Goal: Find specific page/section: Find specific page/section

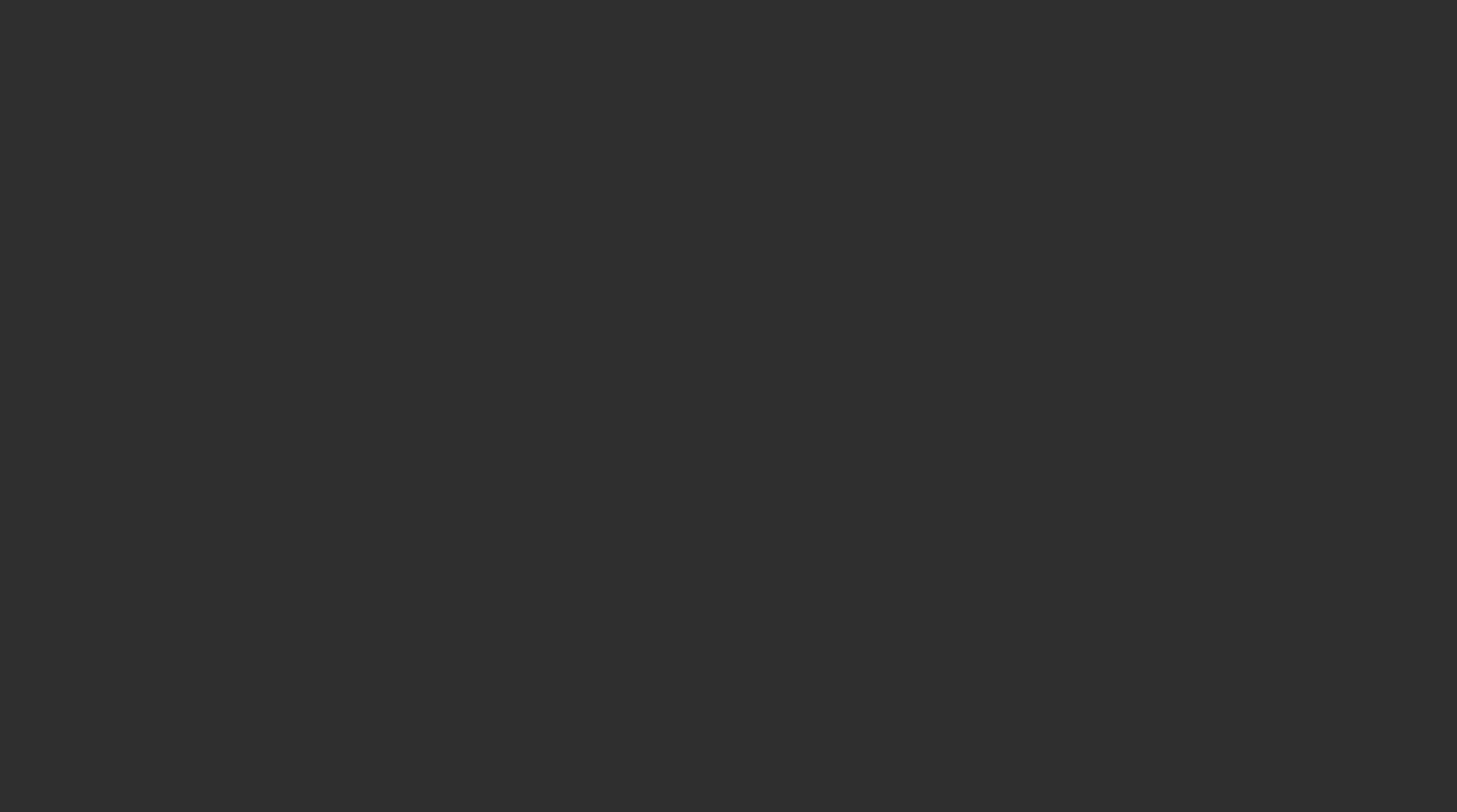
select select "10"
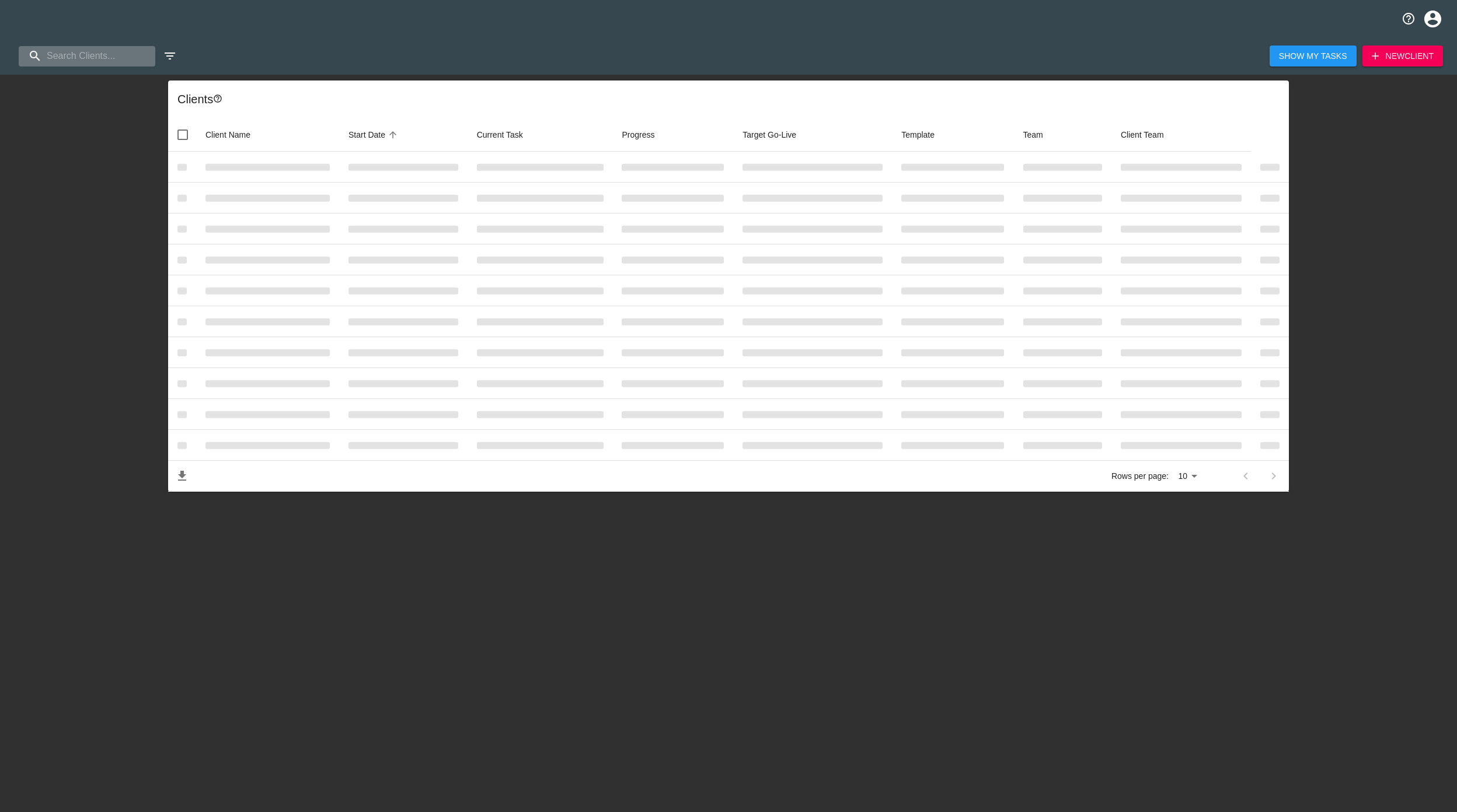
click at [87, 52] on input "search" at bounding box center [86, 56] width 136 height 20
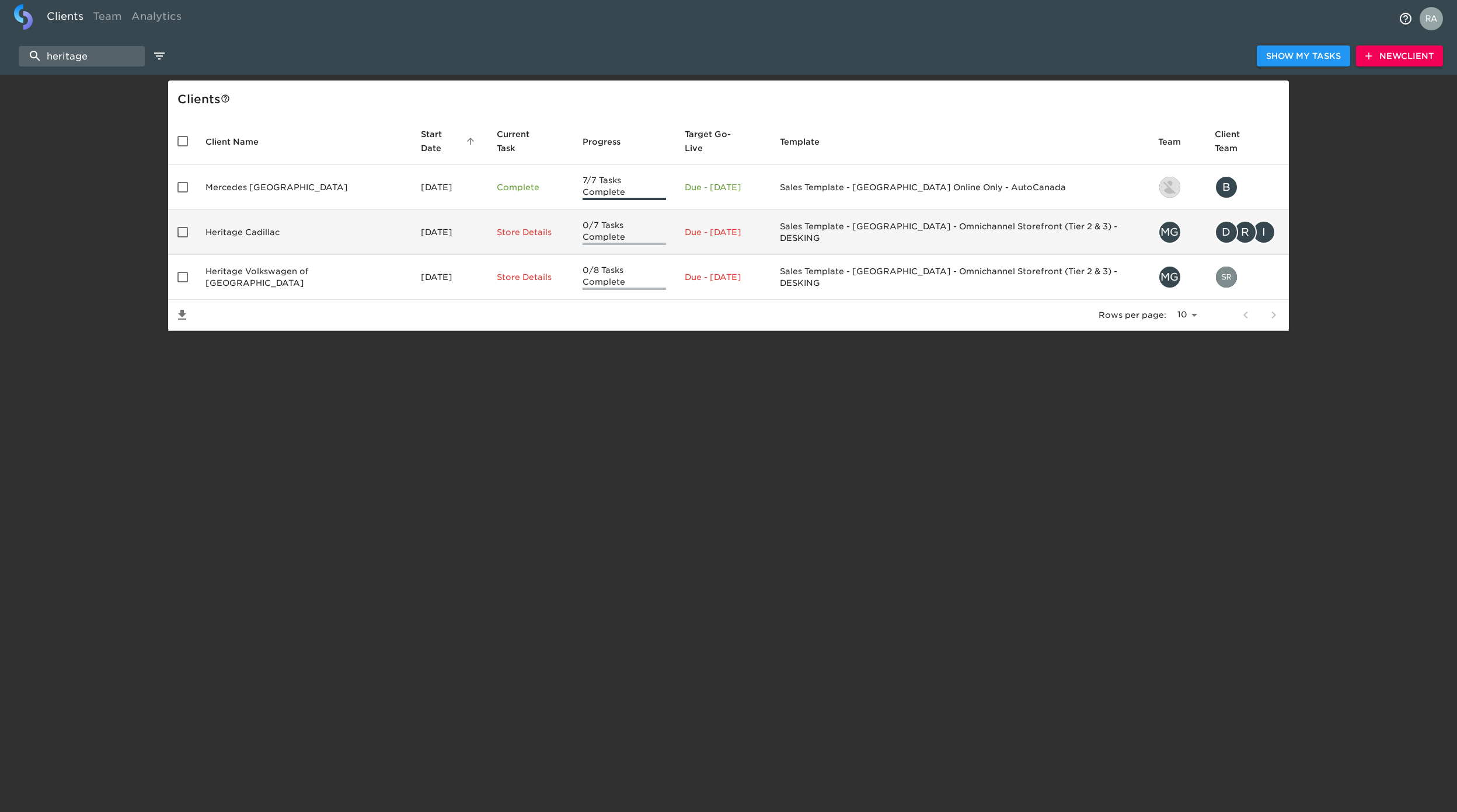
type input "heritage"
click at [300, 218] on td "Heritage Cadillac" at bounding box center [304, 233] width 216 height 45
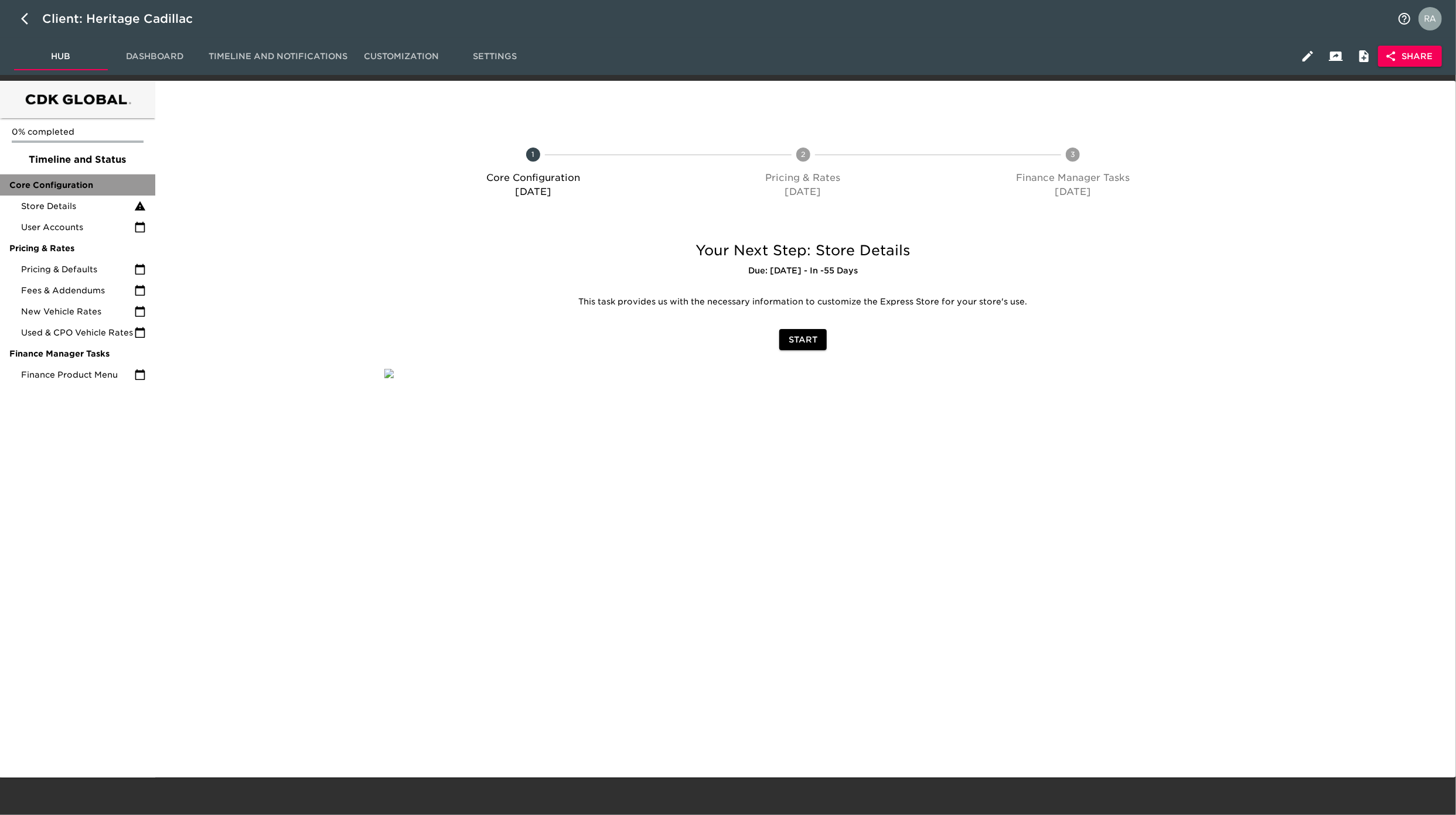
click at [106, 190] on span "Core Configuration" at bounding box center [77, 184] width 137 height 12
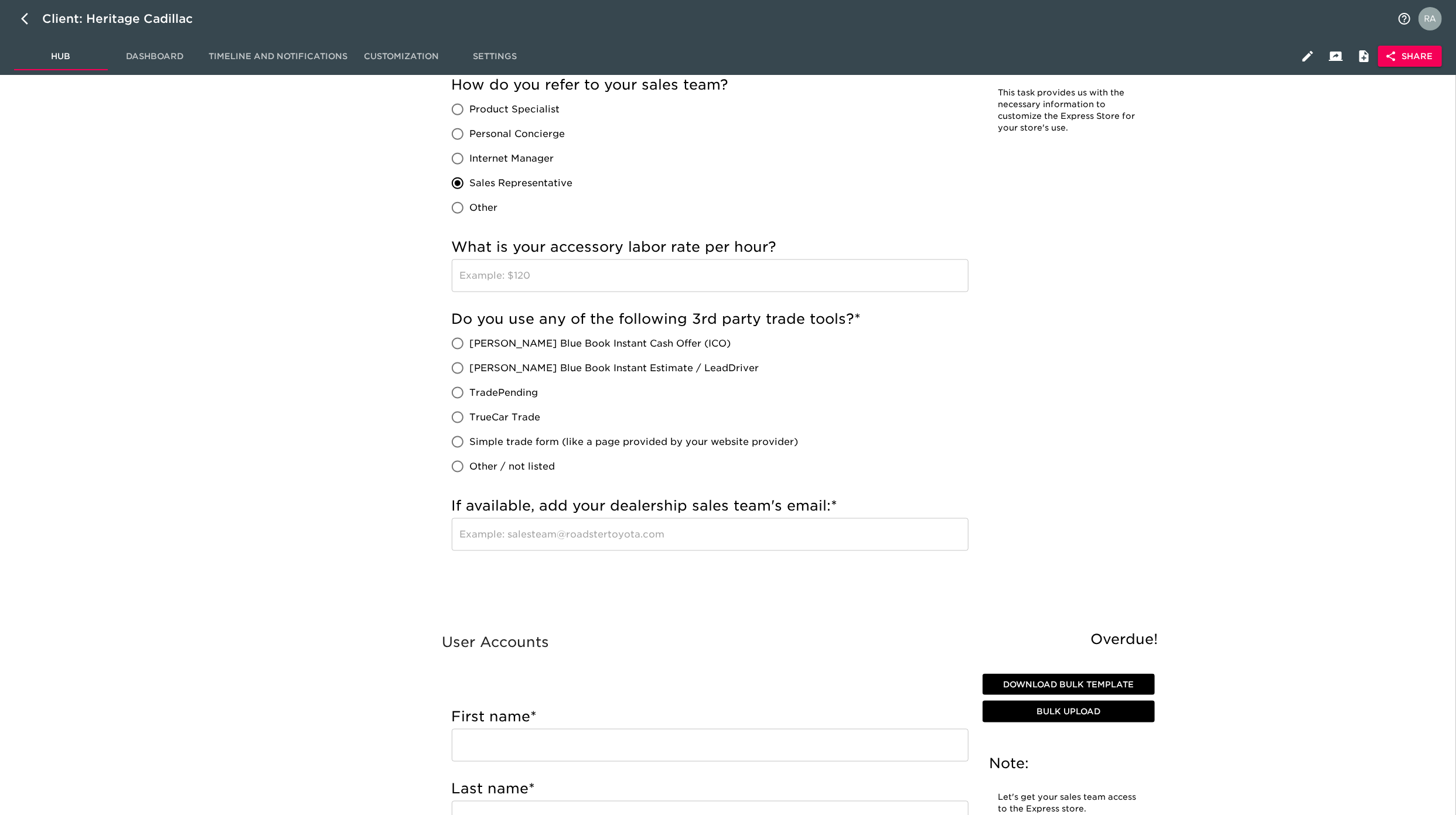
scroll to position [1353, 0]
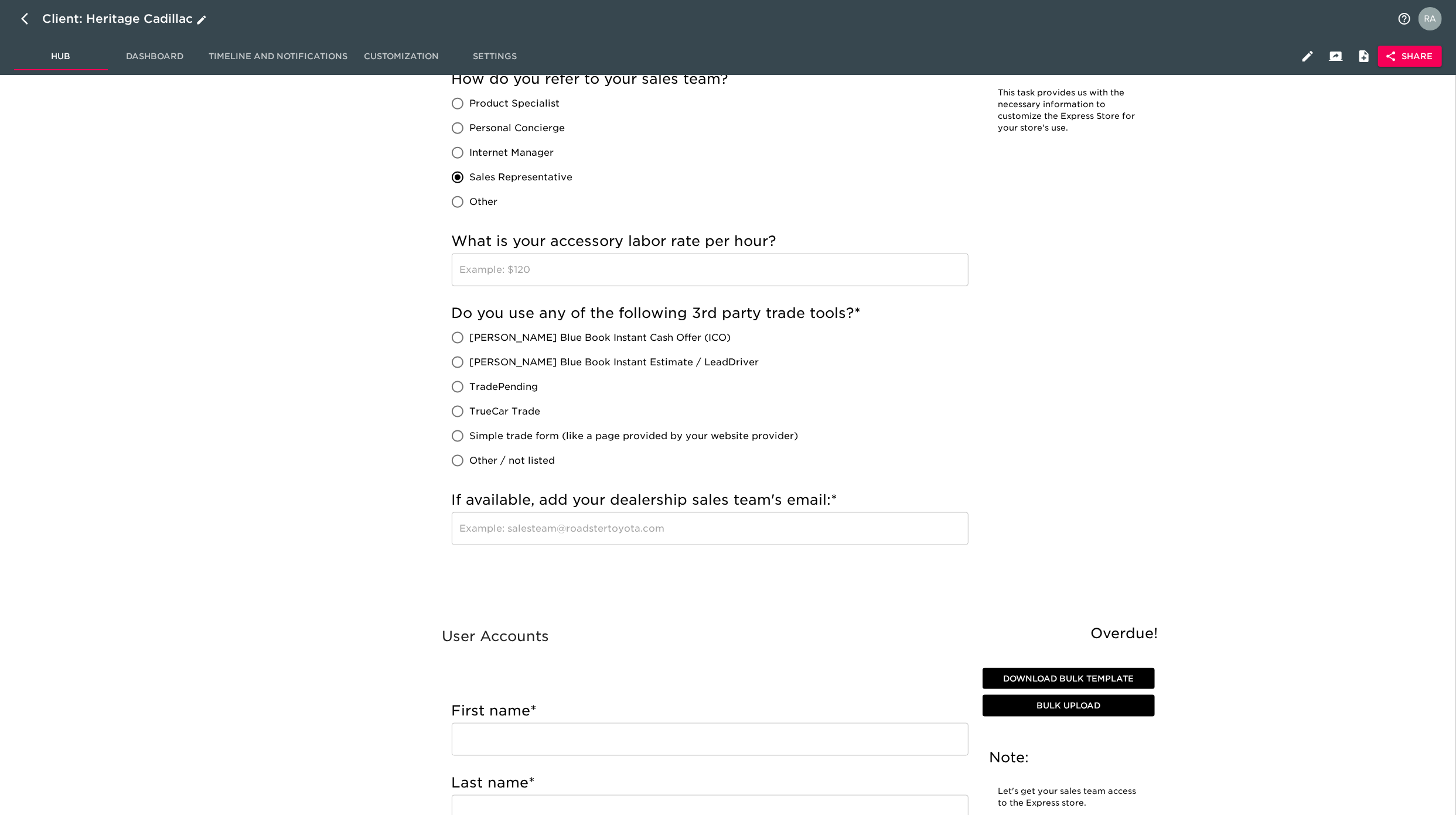
click at [29, 17] on icon "button" at bounding box center [28, 19] width 14 height 14
select select "10"
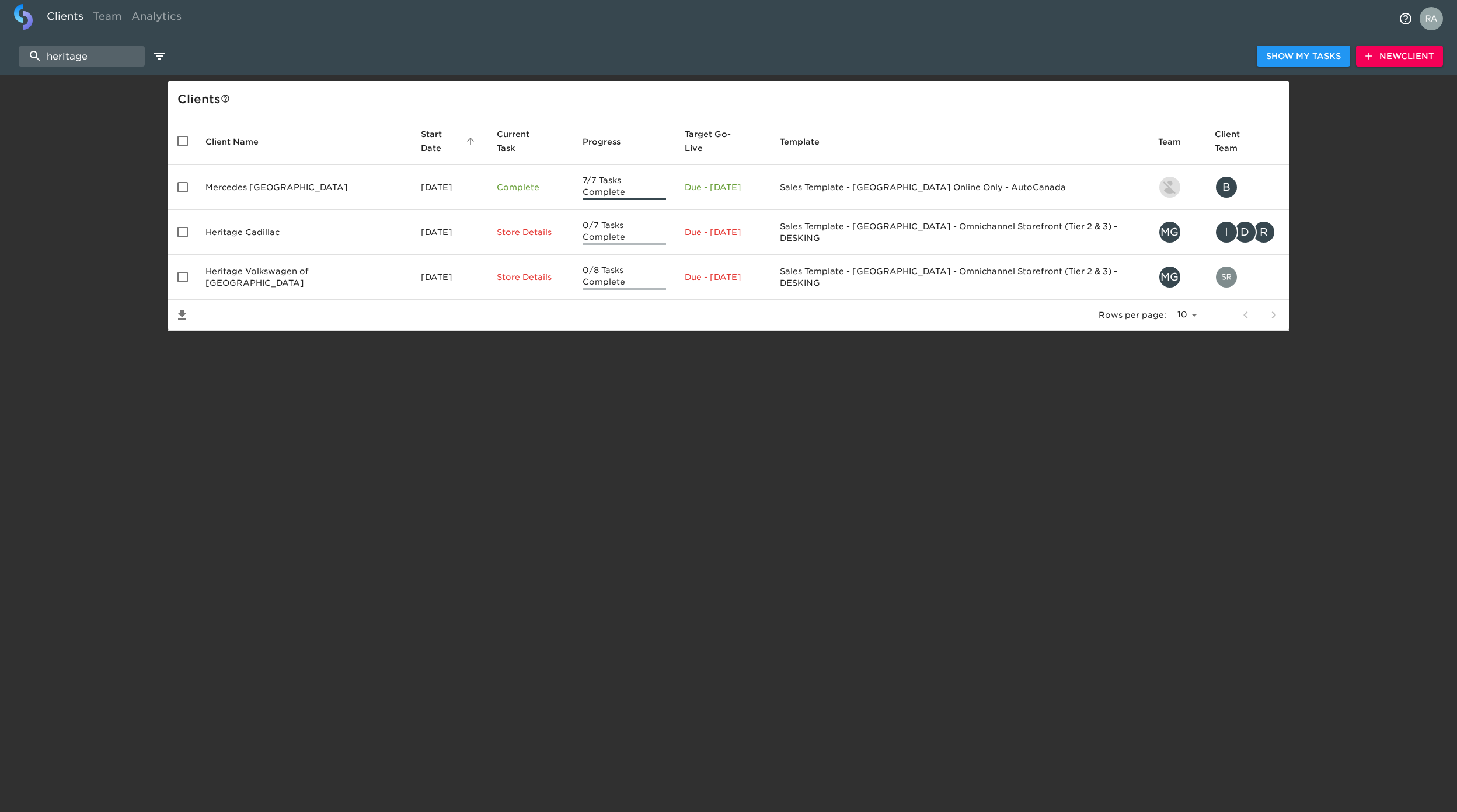
drag, startPoint x: 94, startPoint y: 59, endPoint x: -10, endPoint y: 62, distance: 104.0
click at [0, 62] on html "Clients Team Analytics heritage Show My Tasks New Client Client s Client Name S…" at bounding box center [728, 184] width 1457 height 368
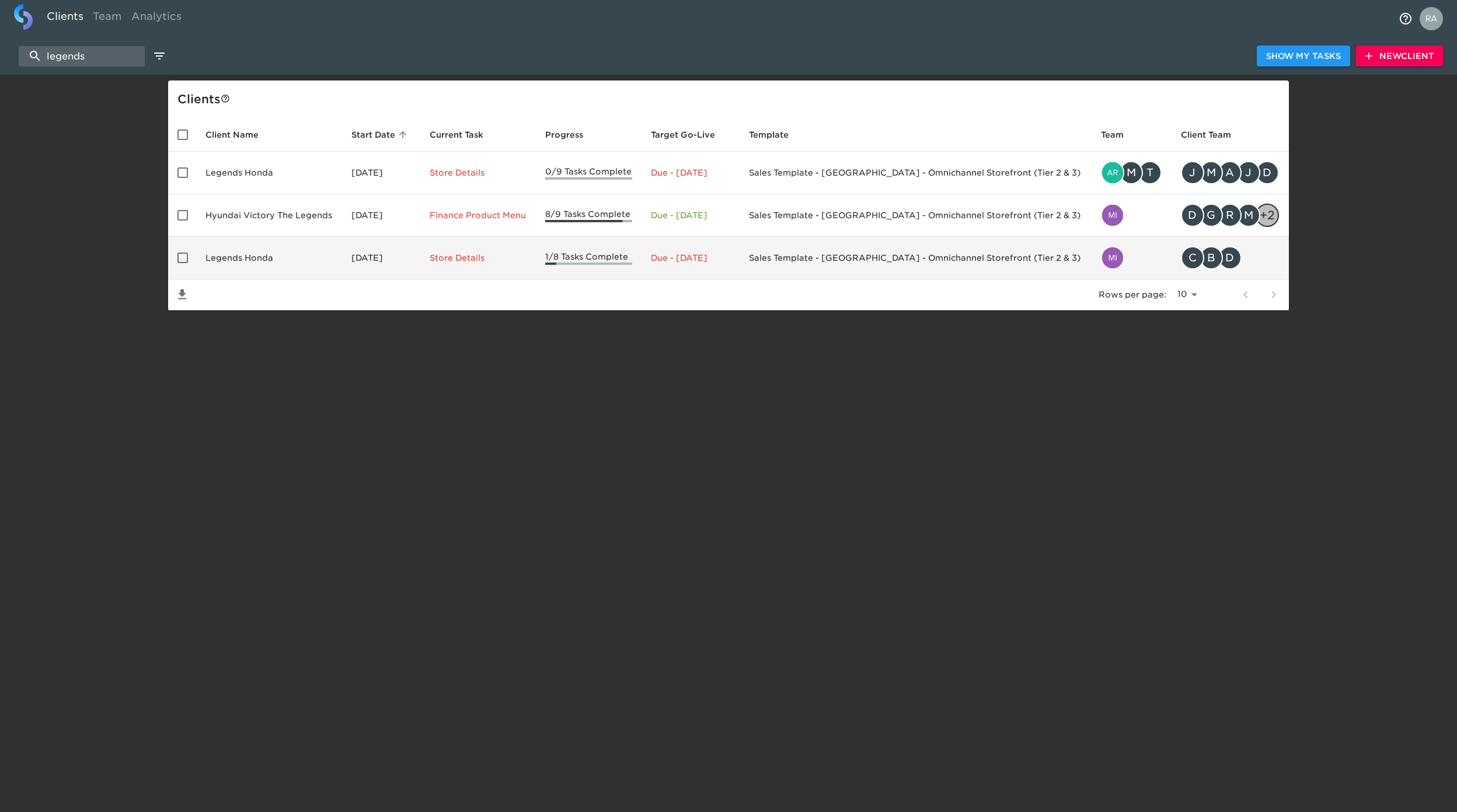
type input "legends"
click at [255, 259] on td "Legends Honda" at bounding box center [269, 258] width 146 height 43
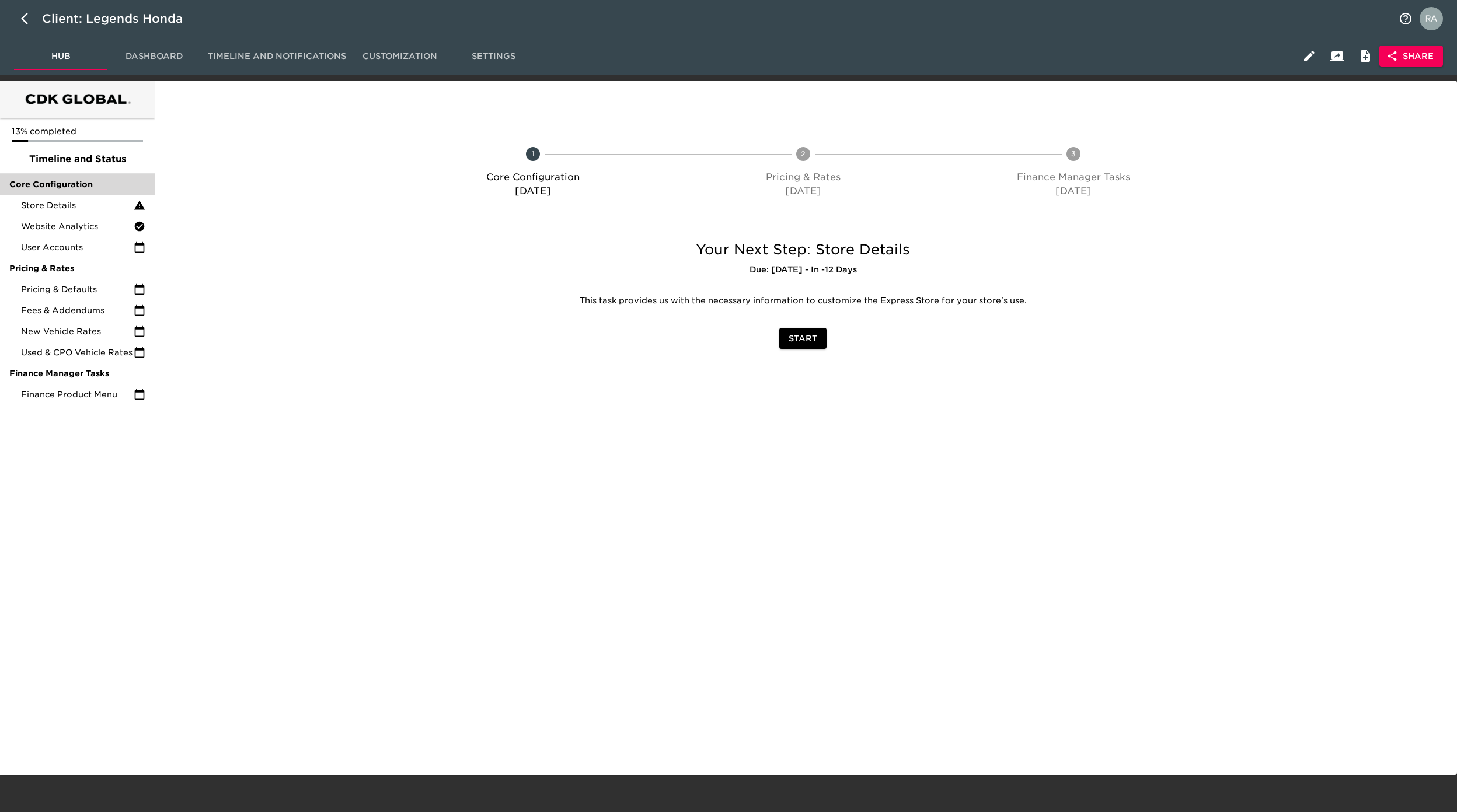
click at [64, 178] on span "Core Configuration" at bounding box center [77, 184] width 136 height 12
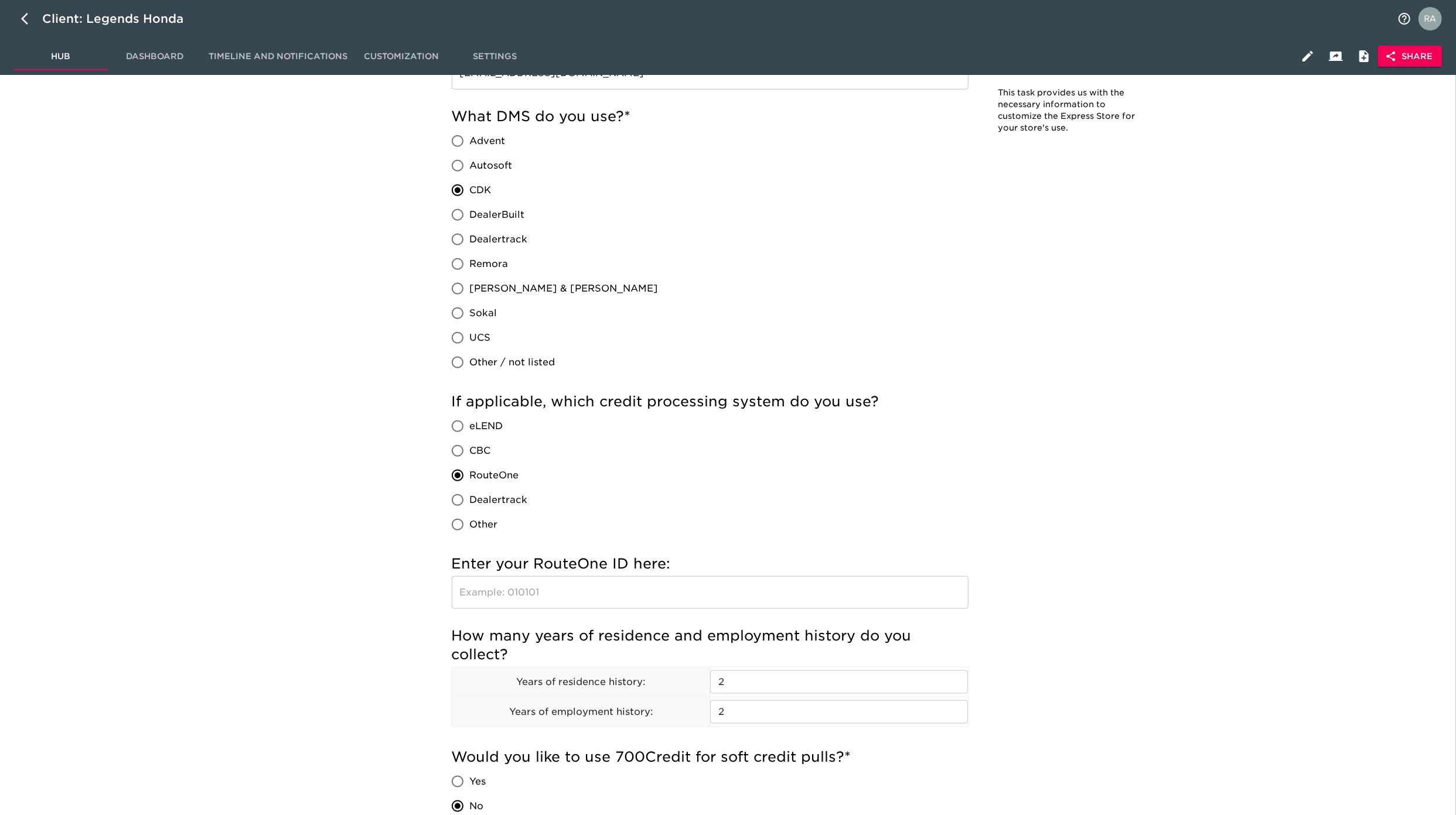
scroll to position [1041, 0]
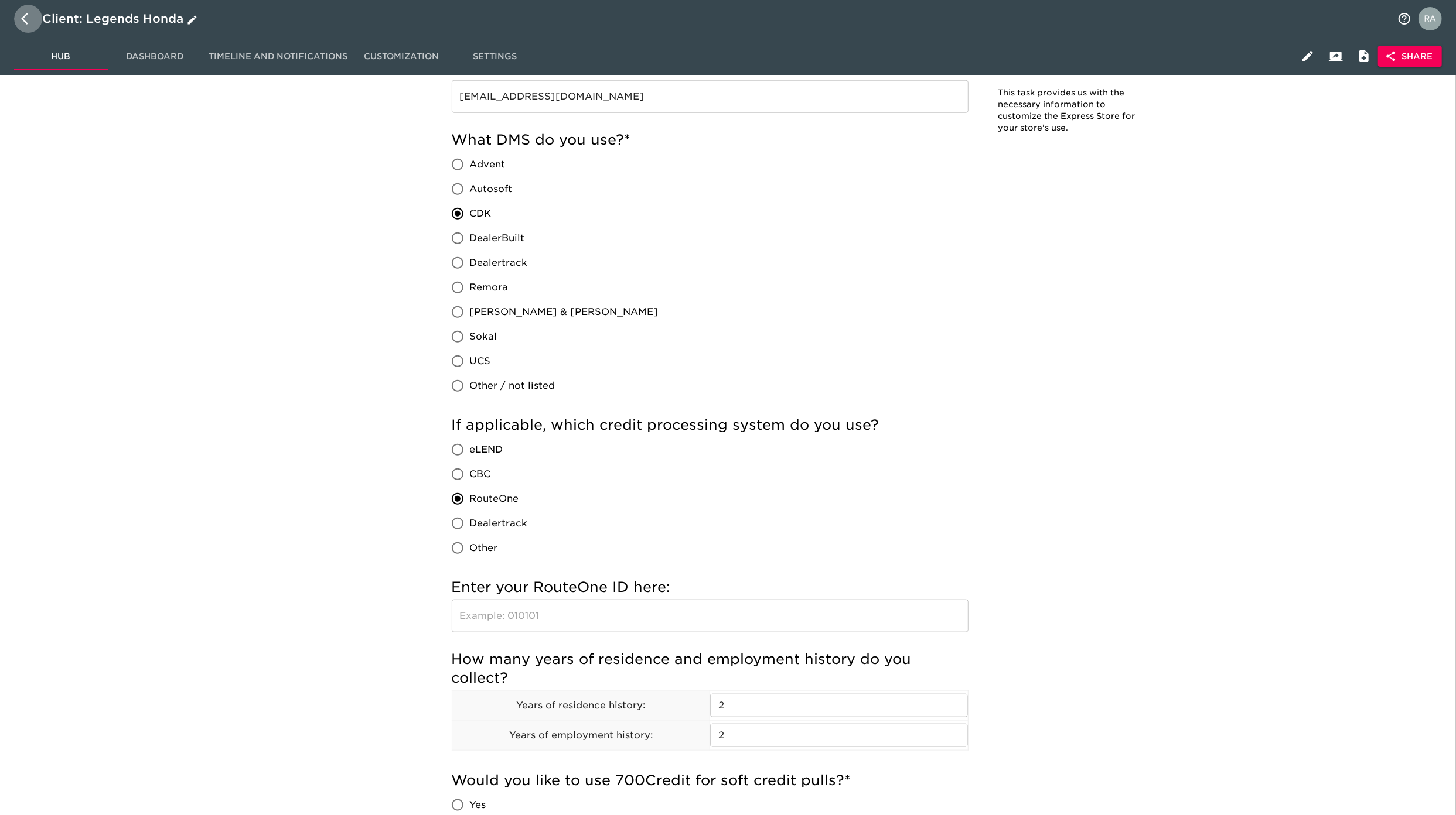
click at [29, 15] on icon "button" at bounding box center [28, 19] width 14 height 14
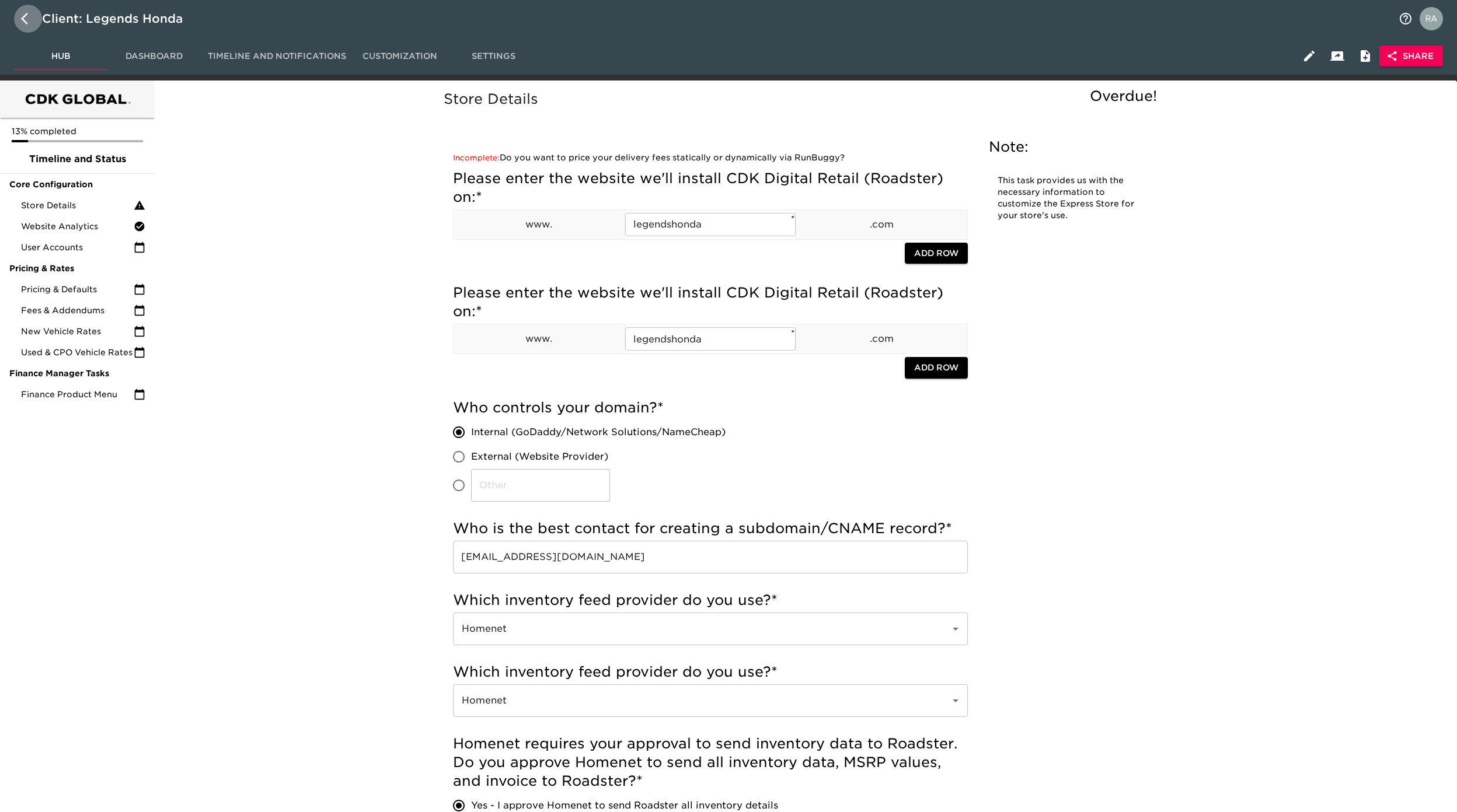
select select "10"
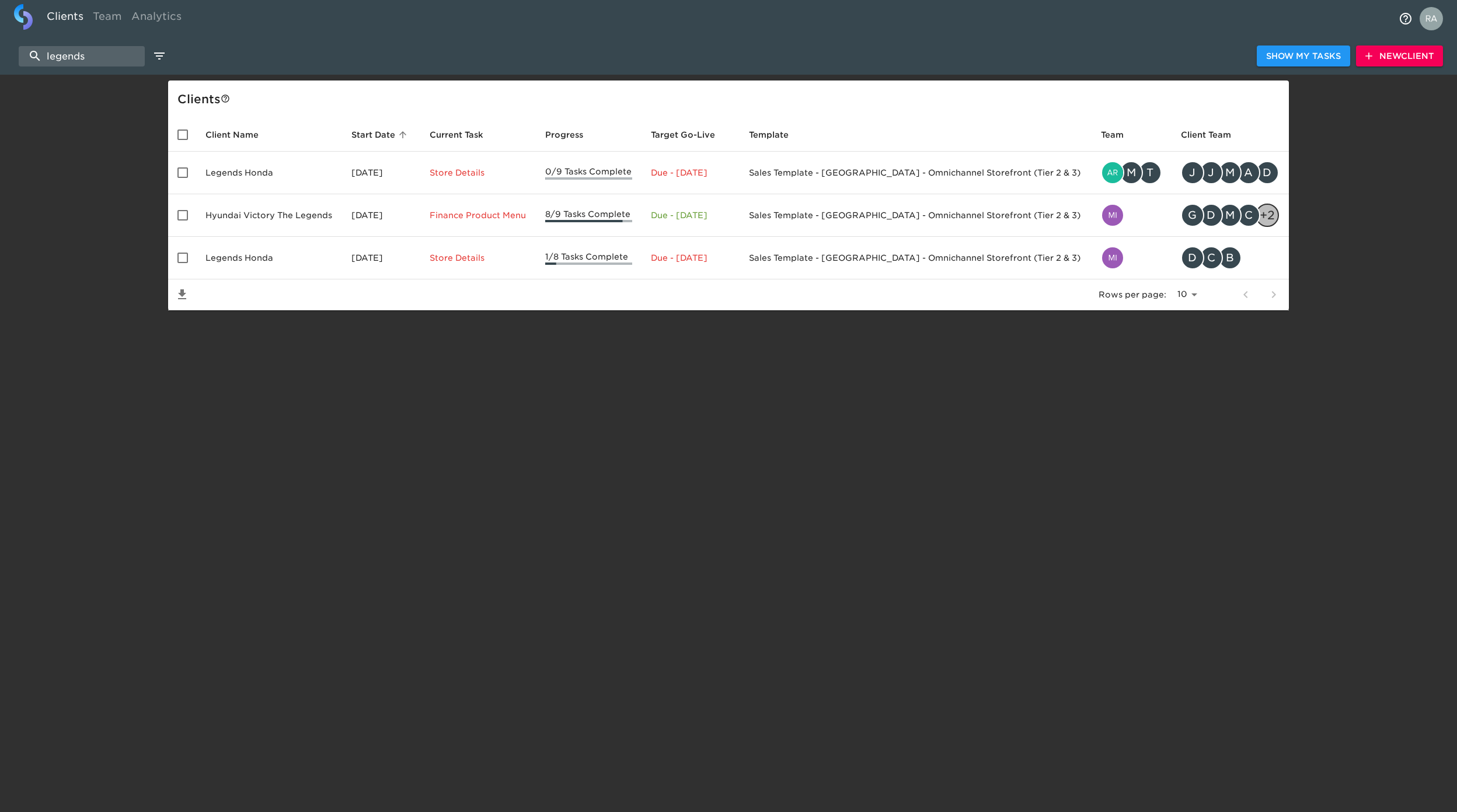
drag, startPoint x: 92, startPoint y: 50, endPoint x: -60, endPoint y: 51, distance: 152.0
click at [0, 51] on html "Clients Team Analytics legends Show My Tasks New Client Client s Client Name St…" at bounding box center [728, 174] width 1457 height 348
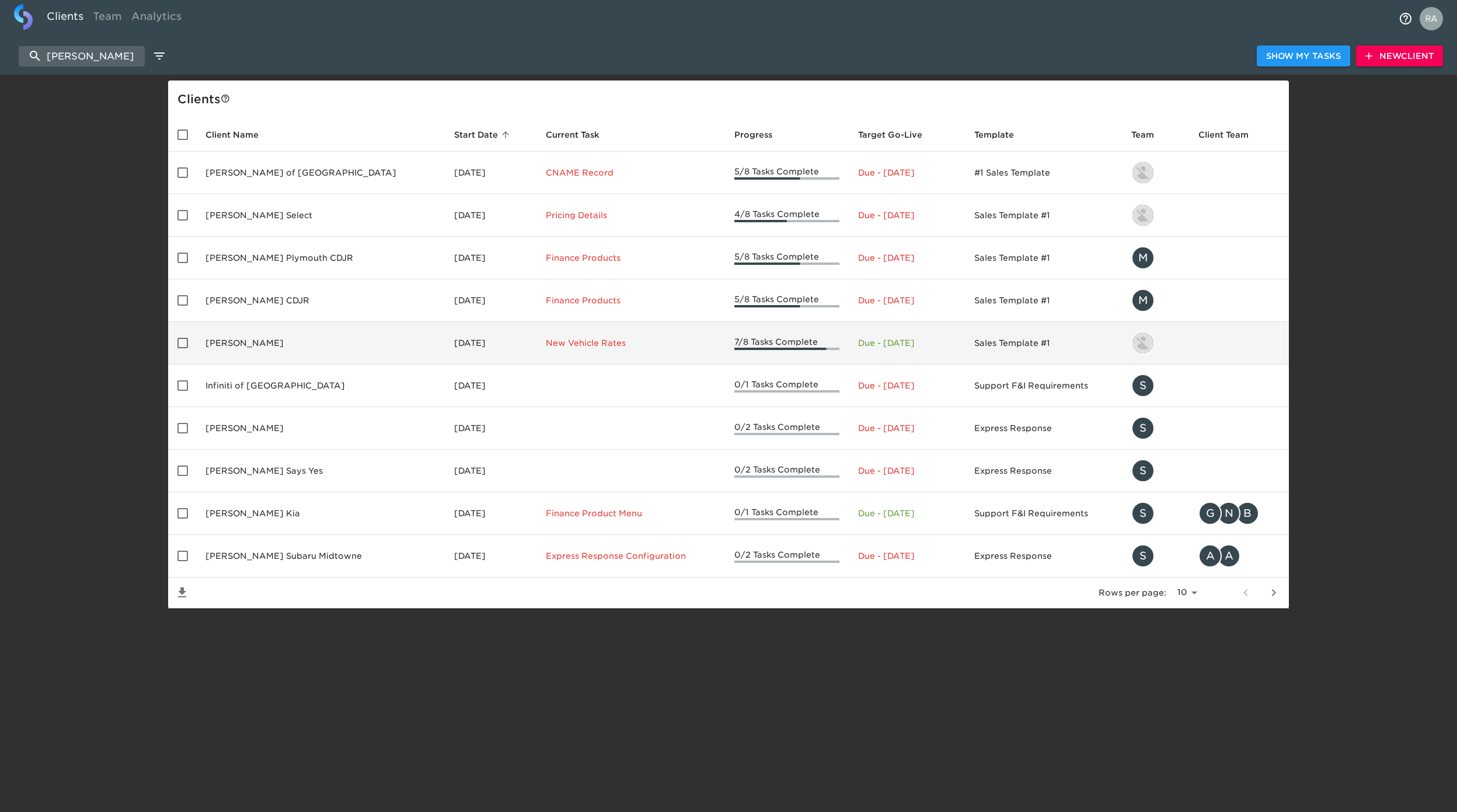
type input "scott"
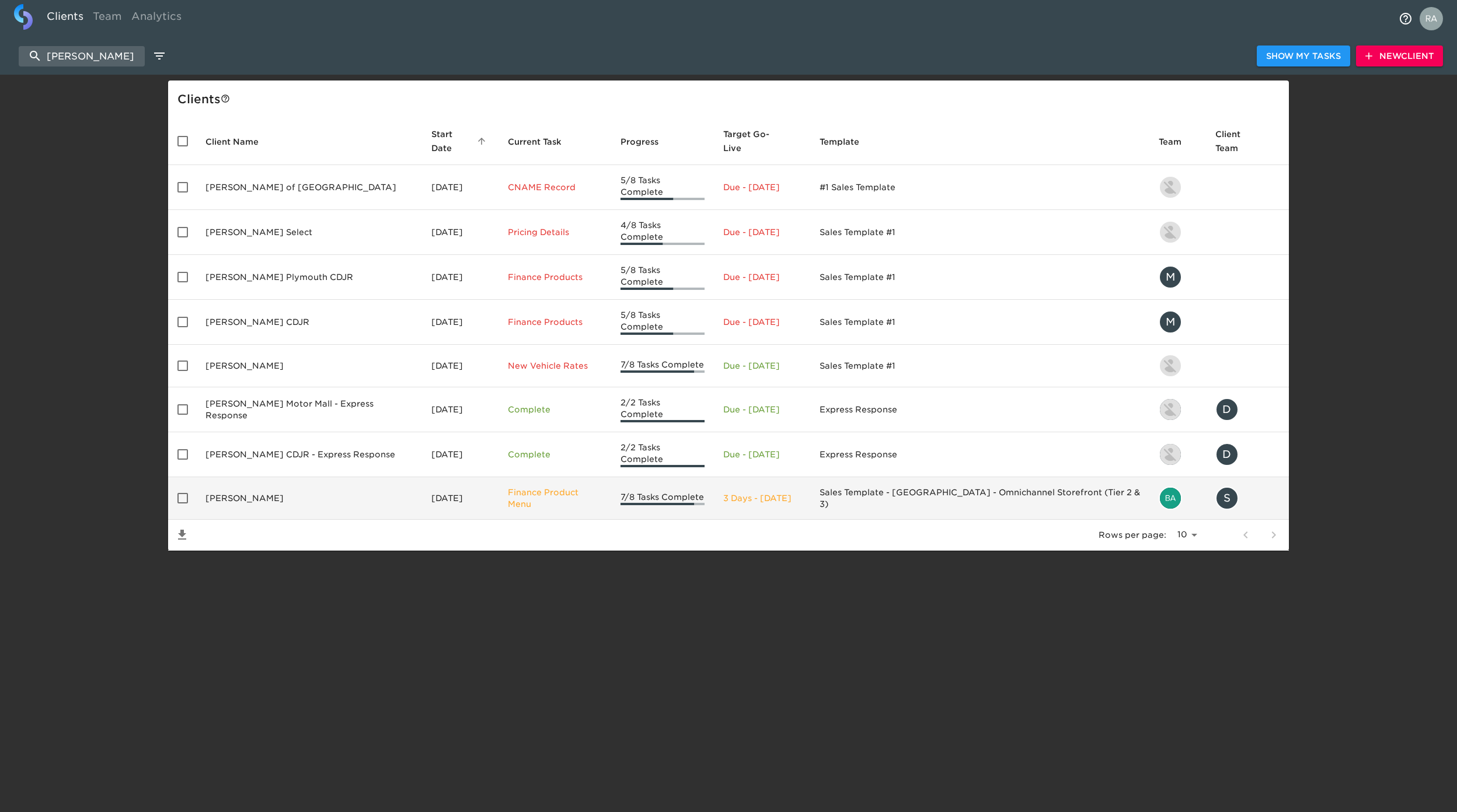
click at [311, 481] on td "[PERSON_NAME]" at bounding box center [309, 498] width 226 height 43
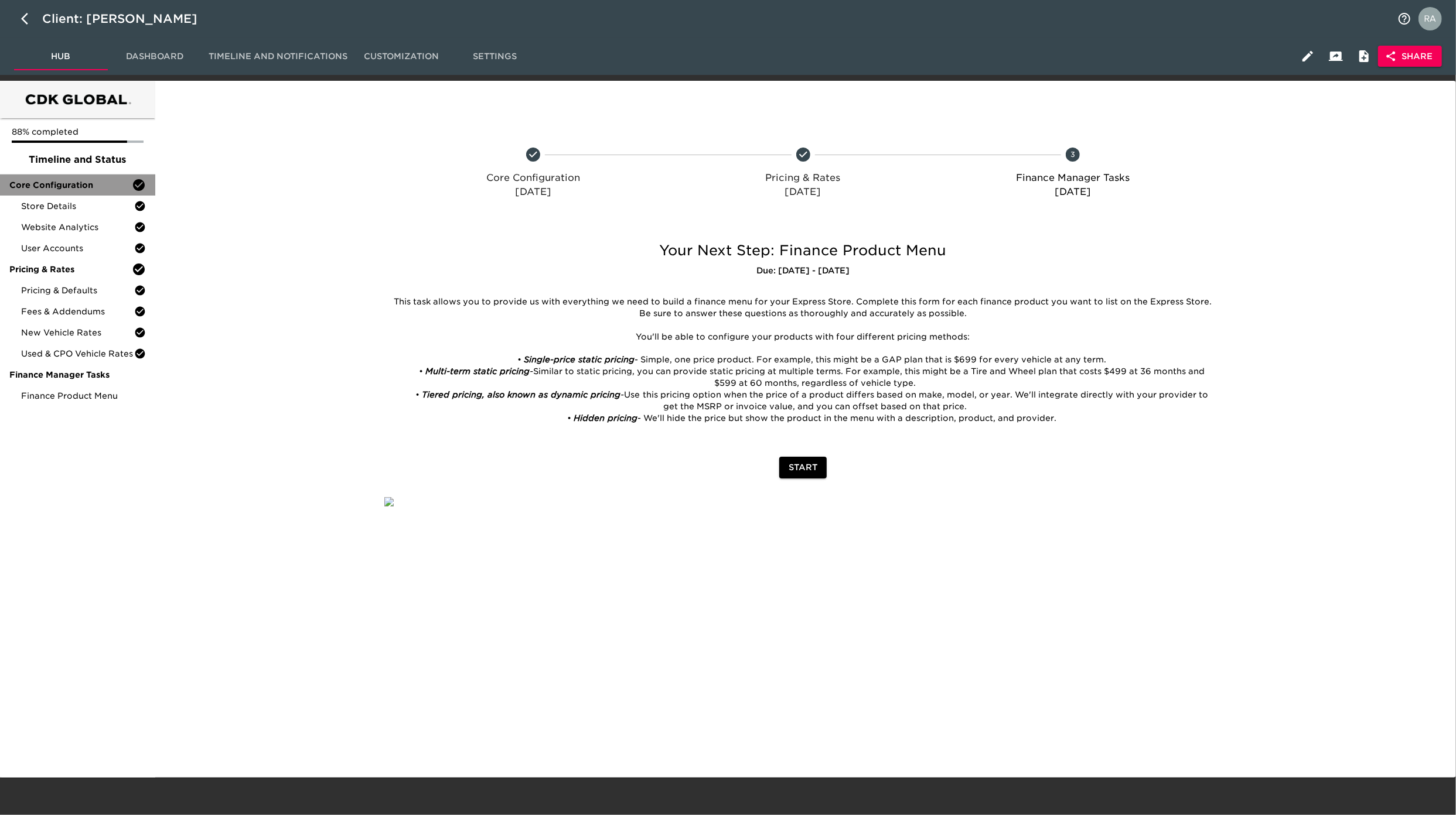
click at [64, 184] on span "Core Configuration" at bounding box center [70, 184] width 123 height 12
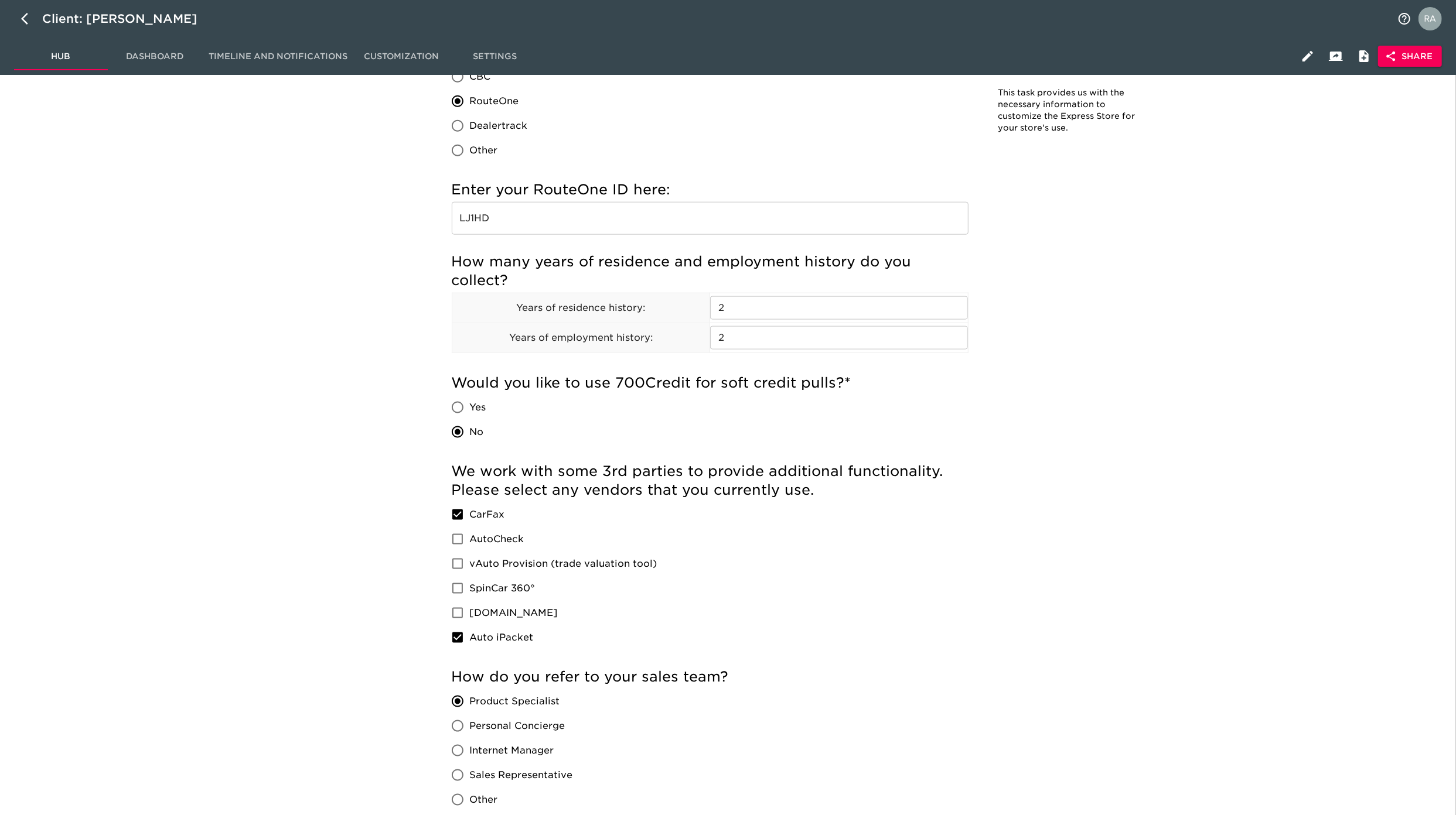
scroll to position [1353, 0]
click at [1229, 310] on div "Store Details - Complete! Note: This task provides us with the necessary inform…" at bounding box center [803, 170] width 1292 height 2871
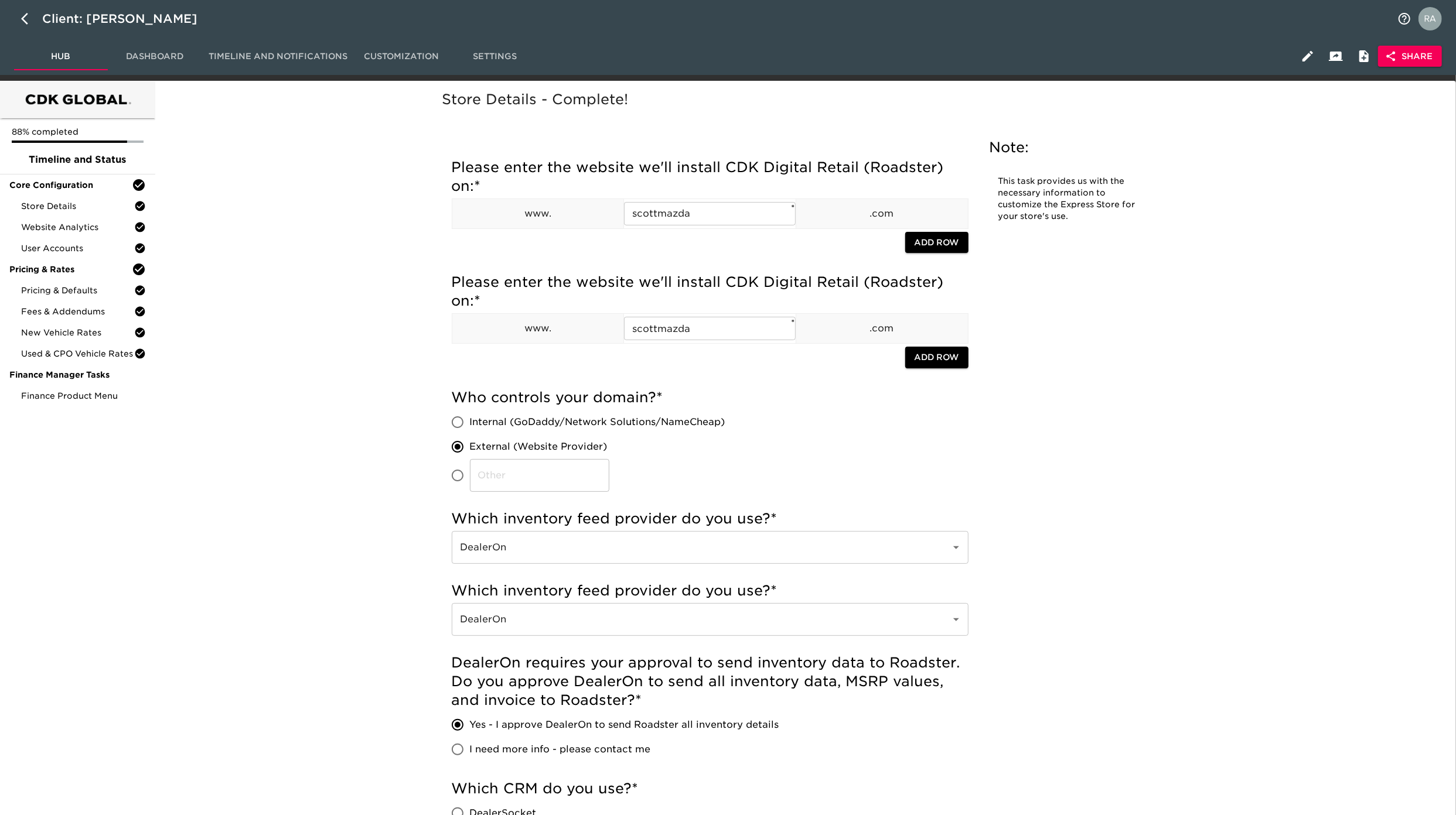
scroll to position [1512, 0]
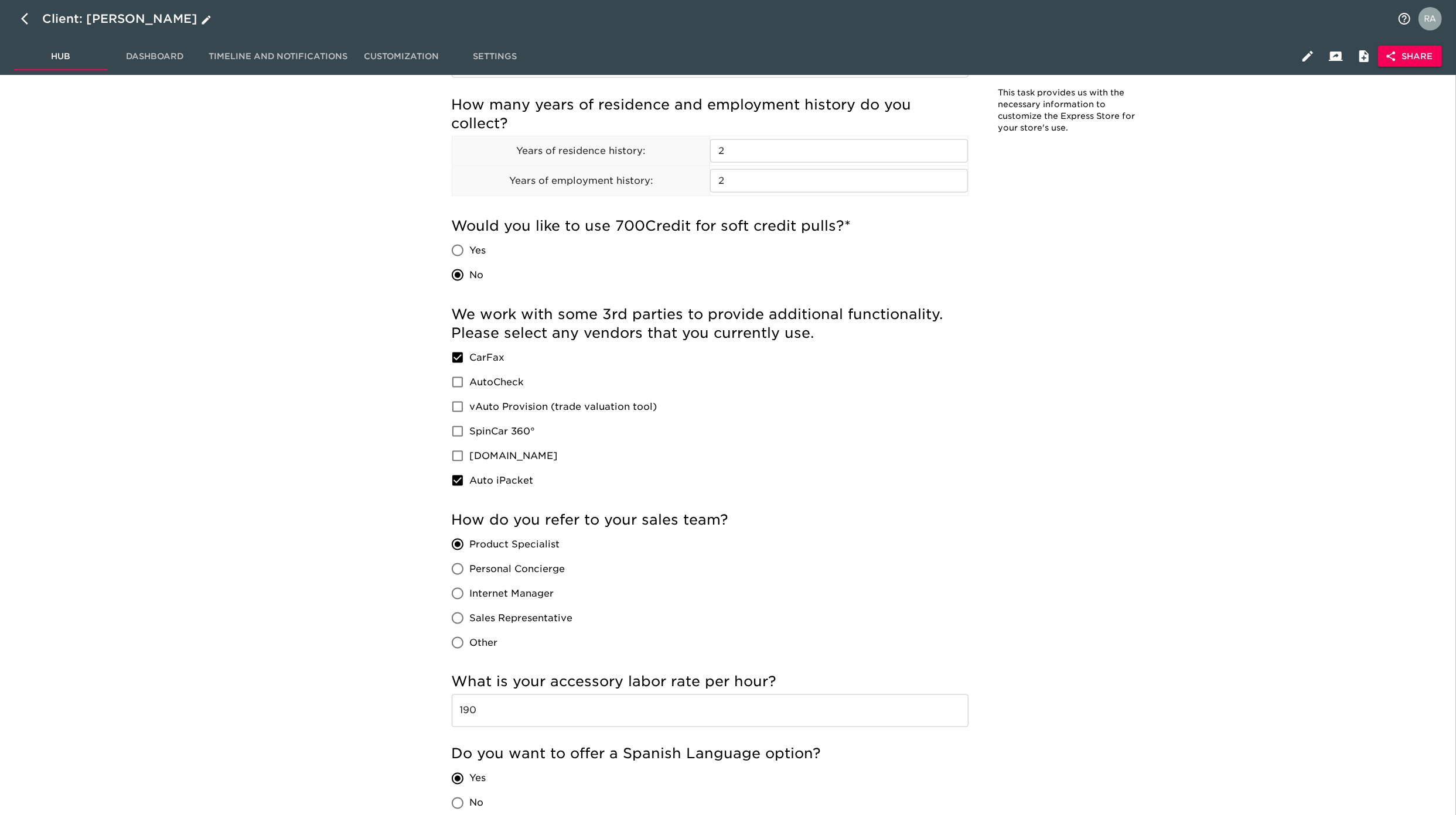
click at [24, 24] on icon "button" at bounding box center [28, 19] width 14 height 14
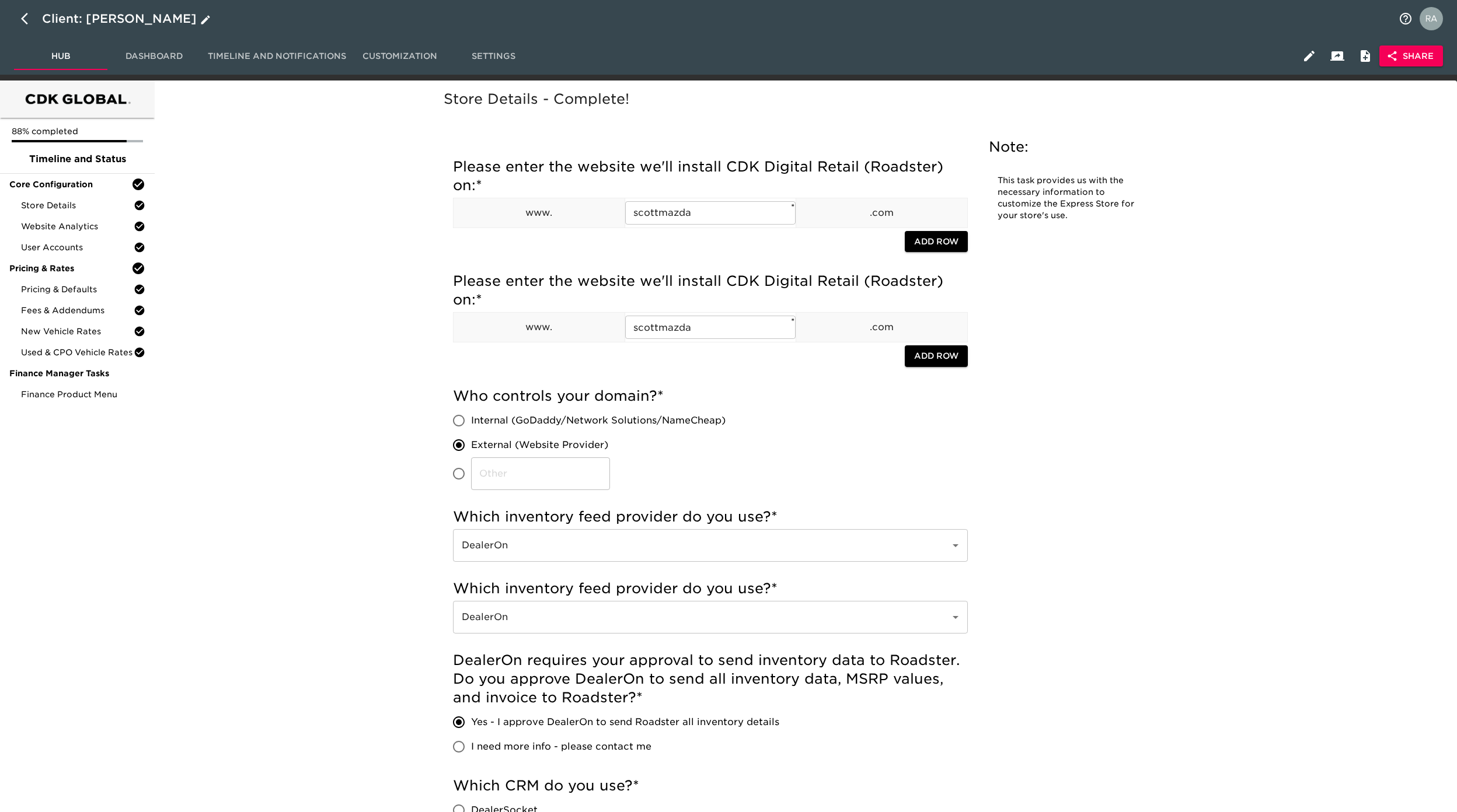
select select "10"
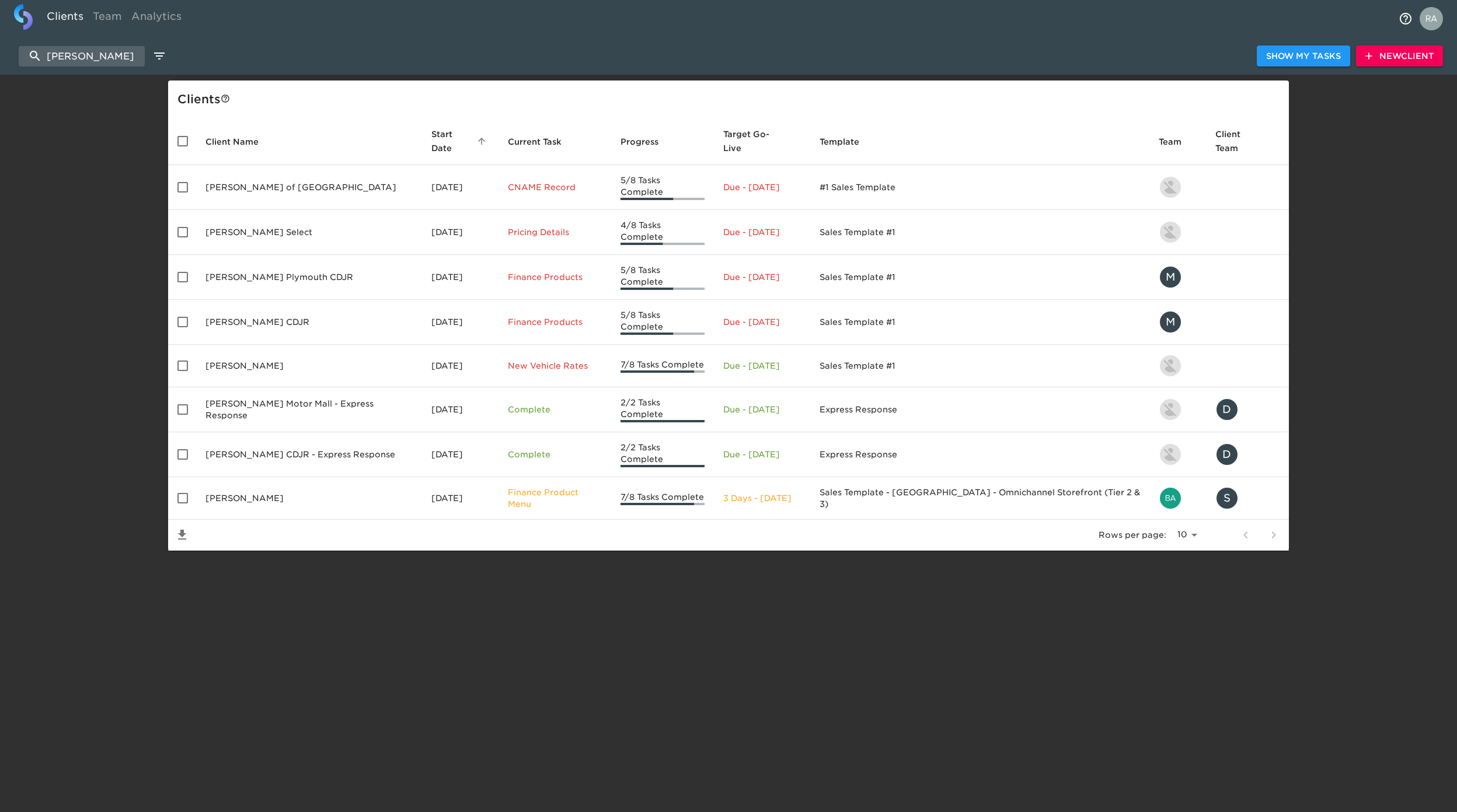
drag, startPoint x: 93, startPoint y: 59, endPoint x: -170, endPoint y: 62, distance: 263.0
click at [0, 62] on html "Clients Team Analytics scott Show My Tasks New Client Client s Client Name Star…" at bounding box center [728, 294] width 1457 height 589
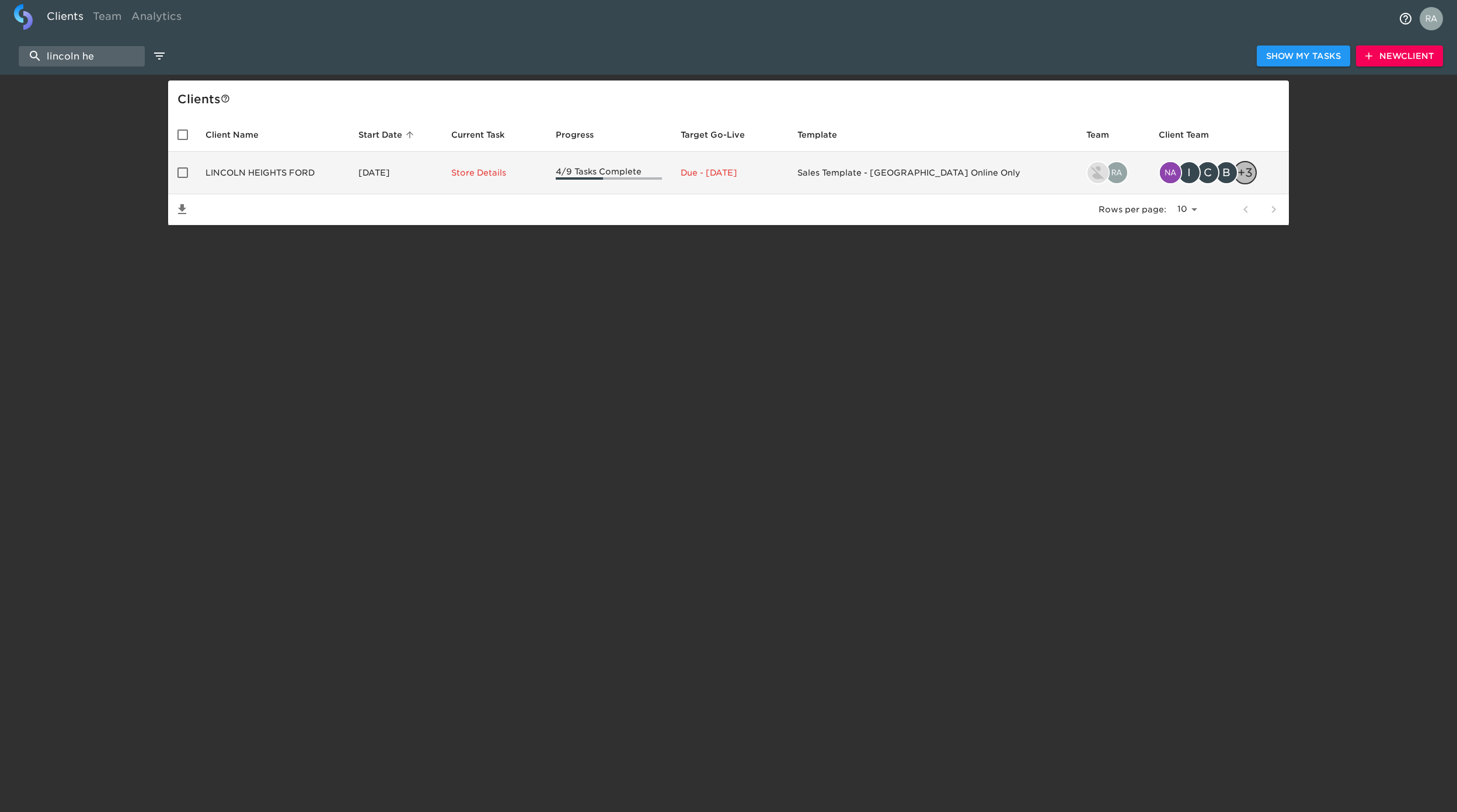
type input "lincoln he"
click at [292, 169] on td "LINCOLN HEIGHTS FORD" at bounding box center [273, 173] width 153 height 43
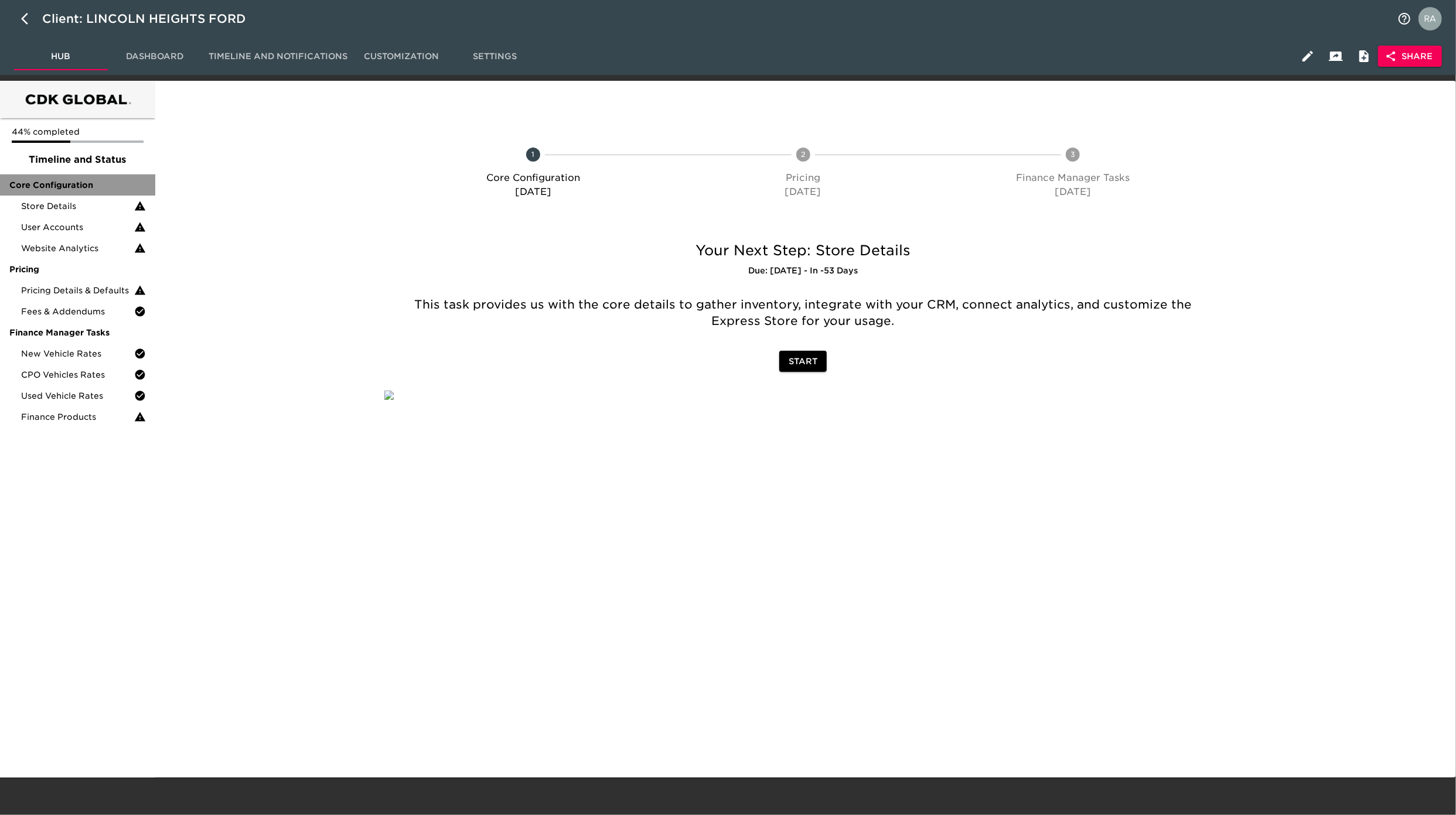
click at [106, 188] on span "Core Configuration" at bounding box center [77, 184] width 137 height 12
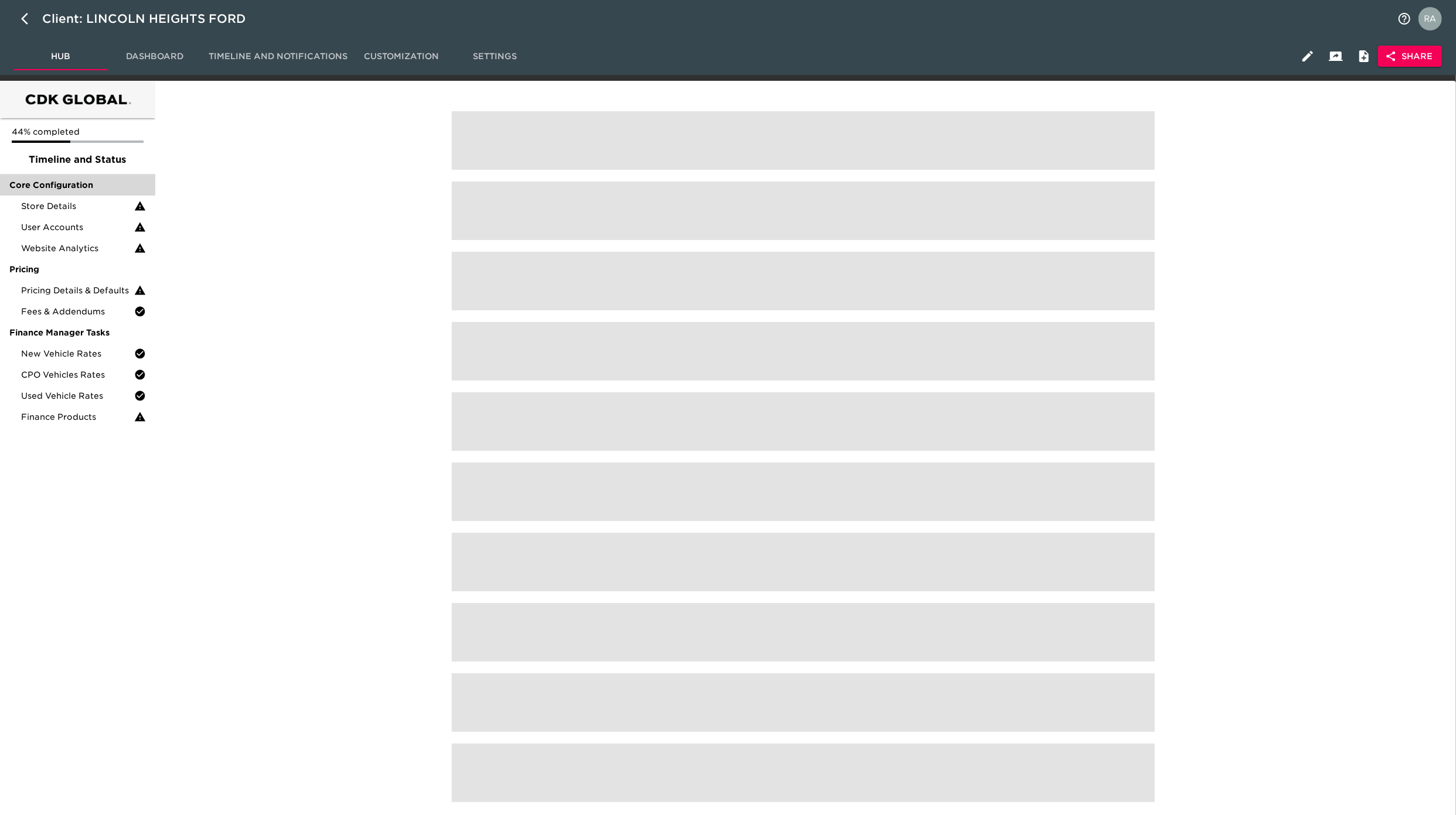
click at [29, 191] on div "Core Configuration" at bounding box center [77, 184] width 156 height 21
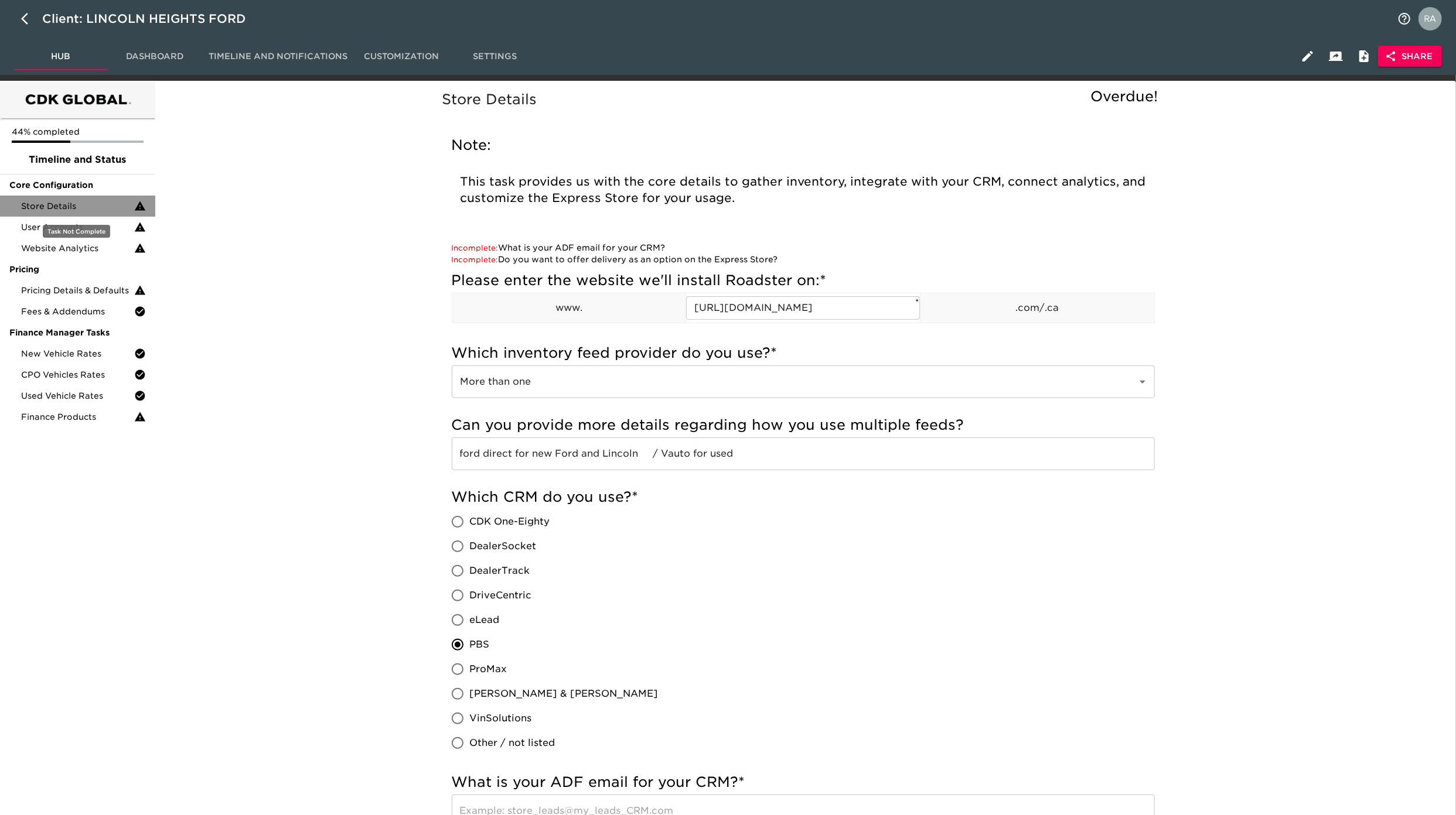
click at [83, 205] on span "Store Details" at bounding box center [77, 206] width 113 height 12
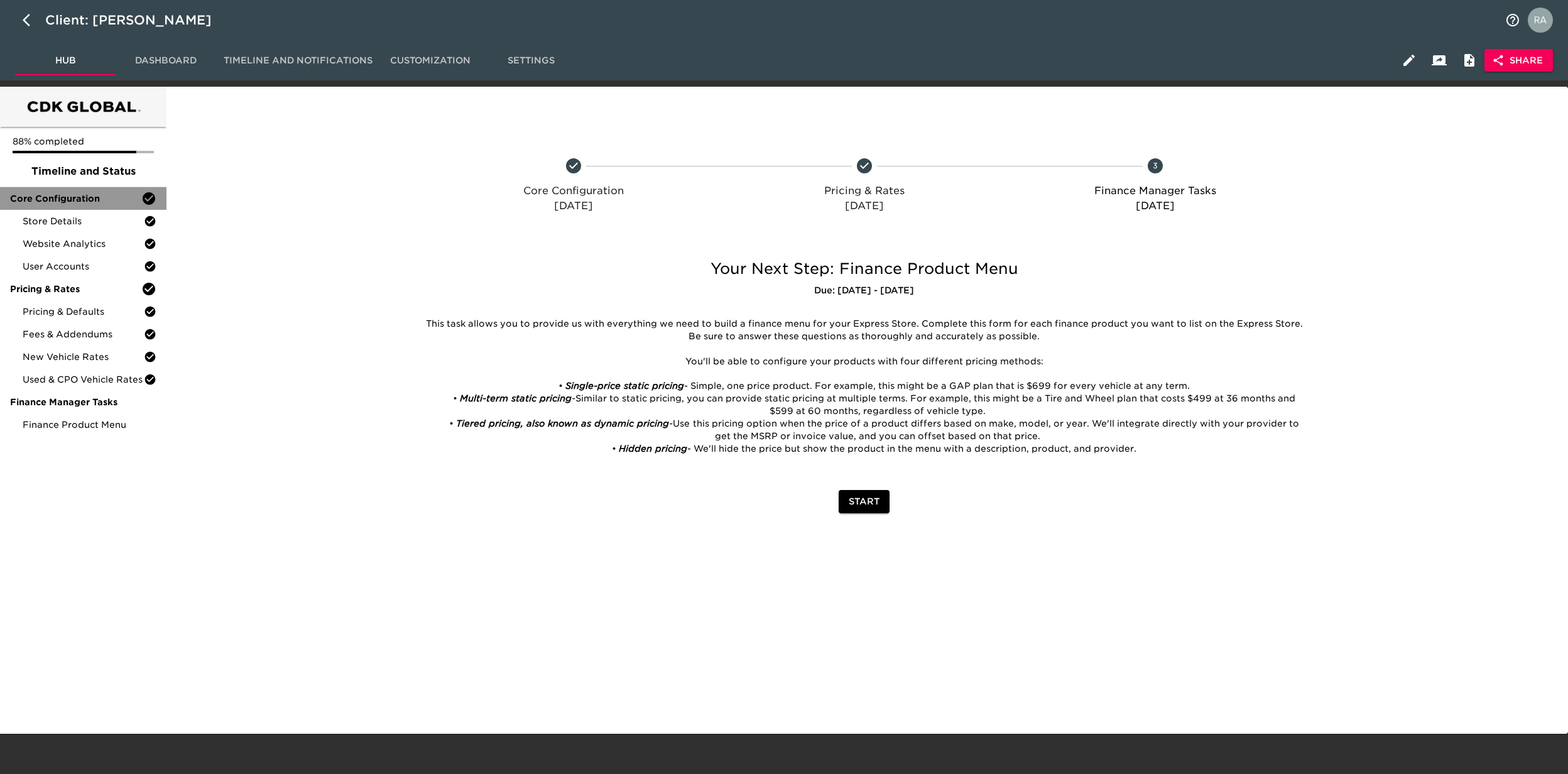
click at [70, 199] on span "Core Configuration" at bounding box center [75, 198] width 132 height 13
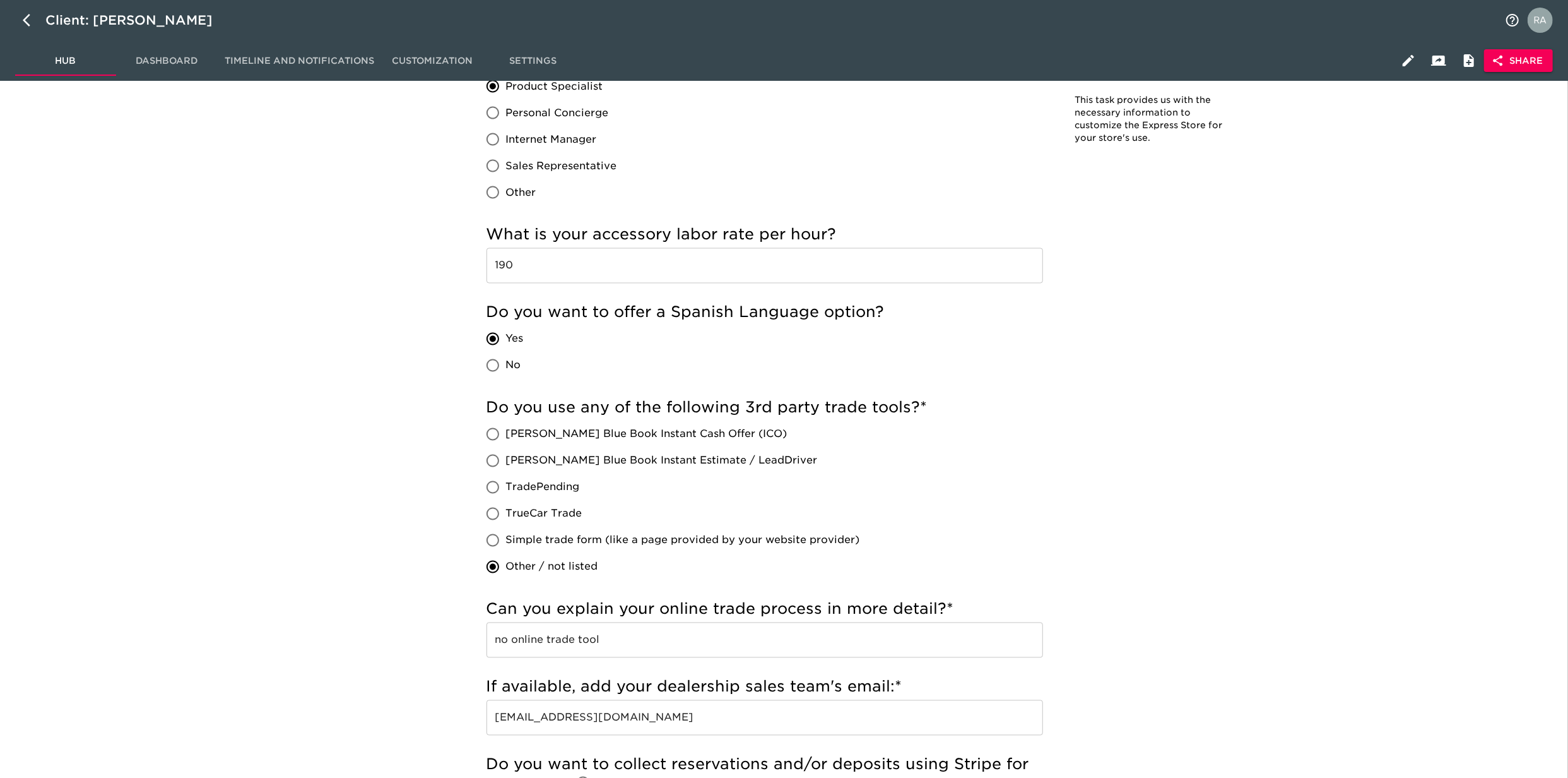
scroll to position [2131, 0]
